Goal: Navigation & Orientation: Find specific page/section

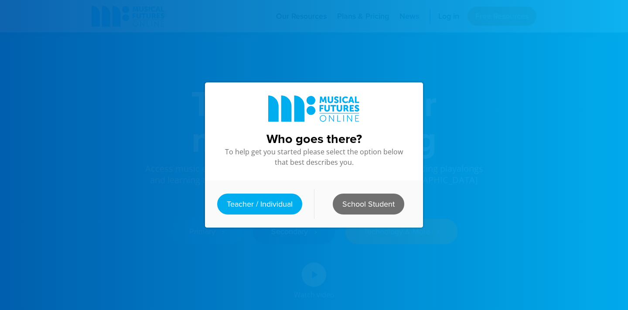
click at [361, 205] on link "School Student" at bounding box center [369, 204] width 72 height 21
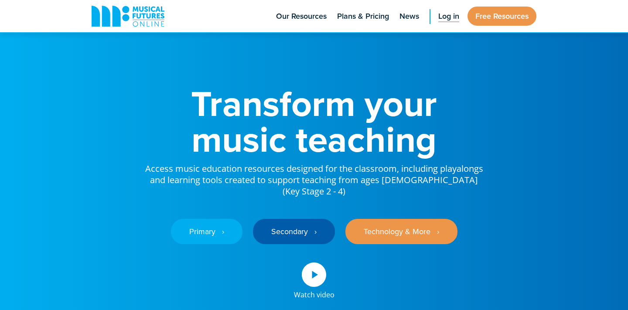
click at [453, 13] on span "Log in" at bounding box center [448, 16] width 21 height 12
click at [451, 17] on span "Log in" at bounding box center [448, 16] width 21 height 12
click at [303, 219] on link "Secondary ‎‏‏‎ ‎ ›" at bounding box center [294, 231] width 82 height 25
